Goal: Task Accomplishment & Management: Use online tool/utility

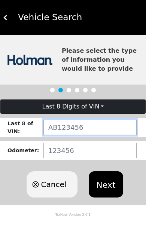
click at [117, 128] on input "text" at bounding box center [89, 127] width 93 height 15
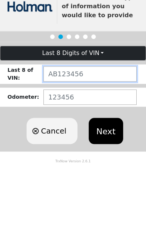
click at [103, 120] on input "text" at bounding box center [89, 127] width 93 height 15
paste input "MS055179"
type input "MS055179"
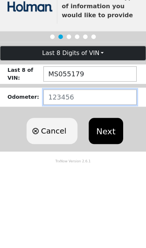
click at [91, 143] on input "number" at bounding box center [89, 150] width 93 height 15
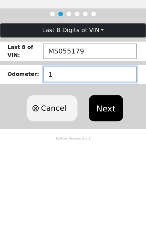
type input "12"
type input "126046"
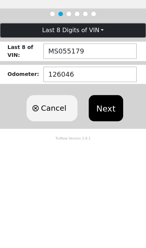
click at [113, 171] on button "Next" at bounding box center [106, 184] width 34 height 26
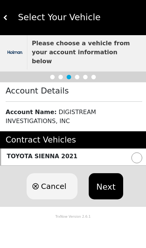
click at [140, 152] on input "radio" at bounding box center [136, 157] width 11 height 11
radio input "true"
click at [107, 186] on button "Next" at bounding box center [106, 186] width 34 height 26
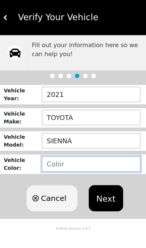
click at [114, 165] on input "text" at bounding box center [91, 163] width 98 height 15
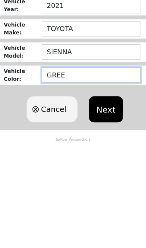
type input "GREEN"
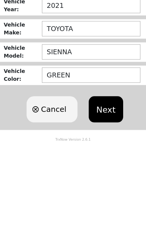
click at [116, 185] on button "Next" at bounding box center [106, 198] width 34 height 26
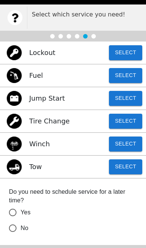
click at [126, 120] on button "Select" at bounding box center [125, 121] width 33 height 15
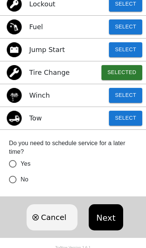
scroll to position [82, 0]
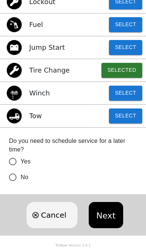
click at [107, 218] on button "Next" at bounding box center [106, 215] width 34 height 26
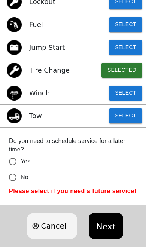
click at [14, 177] on input "No" at bounding box center [13, 177] width 16 height 16
radio input "false"
click at [108, 235] on button "Next" at bounding box center [106, 226] width 34 height 26
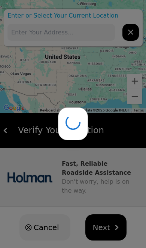
type input "I-[STREET_ADDRESS]"
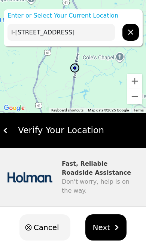
click at [114, 230] on img "hidden" at bounding box center [116, 227] width 5 height 5
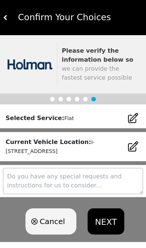
click at [118, 181] on textarea at bounding box center [73, 181] width 140 height 26
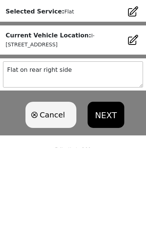
type textarea "Flat on rear right side"
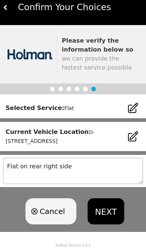
click at [108, 211] on button "NEXT" at bounding box center [106, 211] width 37 height 26
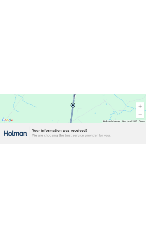
scroll to position [0, 0]
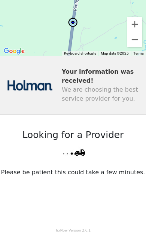
click at [138, 41] on button "Zoom out" at bounding box center [134, 39] width 15 height 15
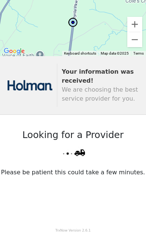
click at [127, 46] on button "Zoom out" at bounding box center [134, 39] width 15 height 15
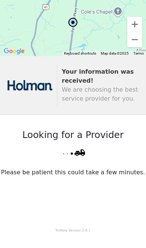
click at [98, 189] on div "Looking for a Provider Please be patient this could take a few minutes." at bounding box center [73, 168] width 146 height 106
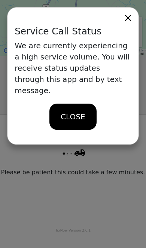
click at [77, 112] on div "CLOSE" at bounding box center [72, 117] width 47 height 26
click at [83, 111] on span "CLOSE" at bounding box center [73, 116] width 24 height 11
click at [82, 111] on span "CLOSE" at bounding box center [73, 116] width 24 height 11
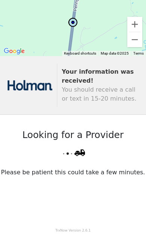
click at [134, 44] on button "Zoom out" at bounding box center [134, 39] width 15 height 15
click at [134, 43] on button "Zoom out" at bounding box center [134, 39] width 15 height 15
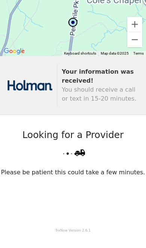
click at [135, 43] on button "Zoom out" at bounding box center [134, 39] width 15 height 15
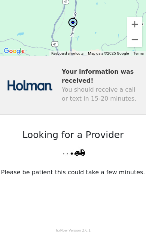
click at [138, 25] on button "Zoom in" at bounding box center [134, 24] width 15 height 15
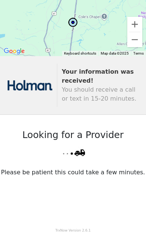
click at [138, 25] on button "Zoom in" at bounding box center [134, 24] width 15 height 15
click at [140, 25] on button "Zoom in" at bounding box center [134, 24] width 15 height 15
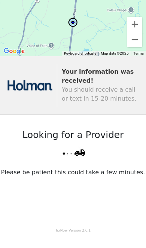
click at [140, 25] on button "Zoom in" at bounding box center [134, 24] width 15 height 15
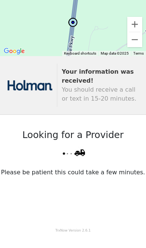
click at [137, 23] on button "Zoom in" at bounding box center [134, 24] width 15 height 15
click at [135, 42] on button "Zoom out" at bounding box center [134, 39] width 15 height 15
click at [134, 41] on button "Zoom out" at bounding box center [134, 39] width 15 height 15
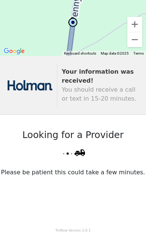
click at [134, 41] on button "Zoom out" at bounding box center [134, 39] width 15 height 15
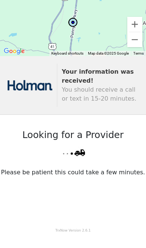
click at [135, 44] on button "Zoom out" at bounding box center [134, 39] width 15 height 15
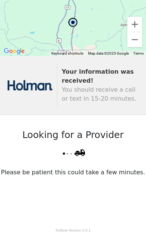
click at [135, 43] on button "Zoom out" at bounding box center [134, 39] width 15 height 15
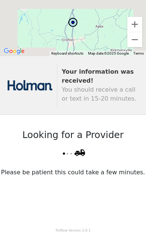
click at [135, 43] on button "Zoom out" at bounding box center [134, 39] width 15 height 15
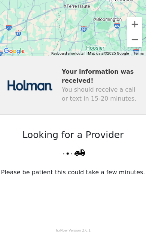
click at [137, 43] on button "Zoom out" at bounding box center [134, 39] width 15 height 15
click at [137, 42] on button "Zoom out" at bounding box center [134, 39] width 15 height 15
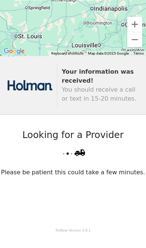
click at [136, 45] on button "Zoom out" at bounding box center [134, 39] width 15 height 15
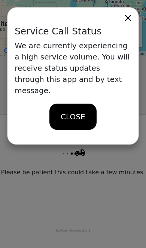
click at [85, 113] on div "CLOSE" at bounding box center [72, 117] width 47 height 26
click at [82, 111] on span "CLOSE" at bounding box center [73, 116] width 24 height 11
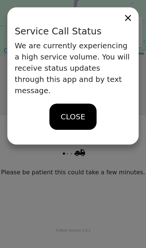
click at [83, 111] on span "CLOSE" at bounding box center [73, 116] width 24 height 11
click at [64, 111] on span "CLOSE" at bounding box center [73, 116] width 24 height 11
click at [65, 111] on span "CLOSE" at bounding box center [73, 116] width 24 height 11
click at [89, 110] on div "CLOSE" at bounding box center [72, 117] width 47 height 26
click at [92, 104] on div "CLOSE" at bounding box center [72, 117] width 47 height 26
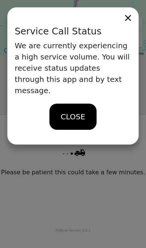
click at [83, 113] on div "CLOSE" at bounding box center [72, 117] width 47 height 26
click at [83, 111] on span "CLOSE" at bounding box center [73, 116] width 24 height 11
click at [86, 104] on div "CLOSE" at bounding box center [72, 117] width 47 height 26
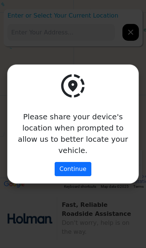
click at [80, 163] on button "Continue" at bounding box center [73, 169] width 37 height 14
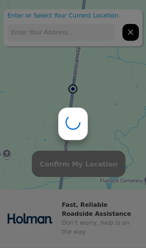
type input "I-[STREET_ADDRESS]"
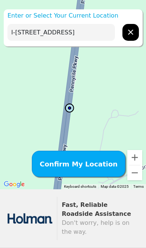
click at [99, 163] on span "Confirm My Location" at bounding box center [79, 164] width 78 height 10
